Goal: Task Accomplishment & Management: Manage account settings

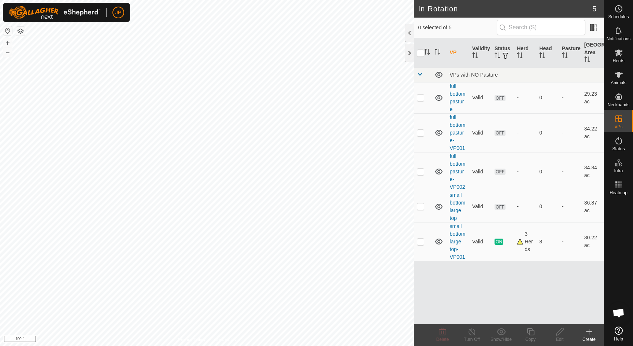
scroll to position [395, 0]
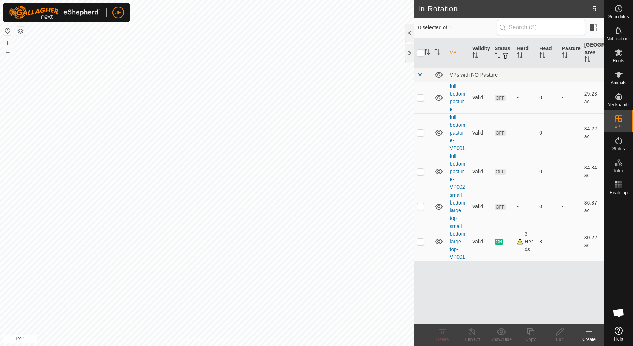
scroll to position [395, 0]
